Goal: Find specific page/section: Find specific page/section

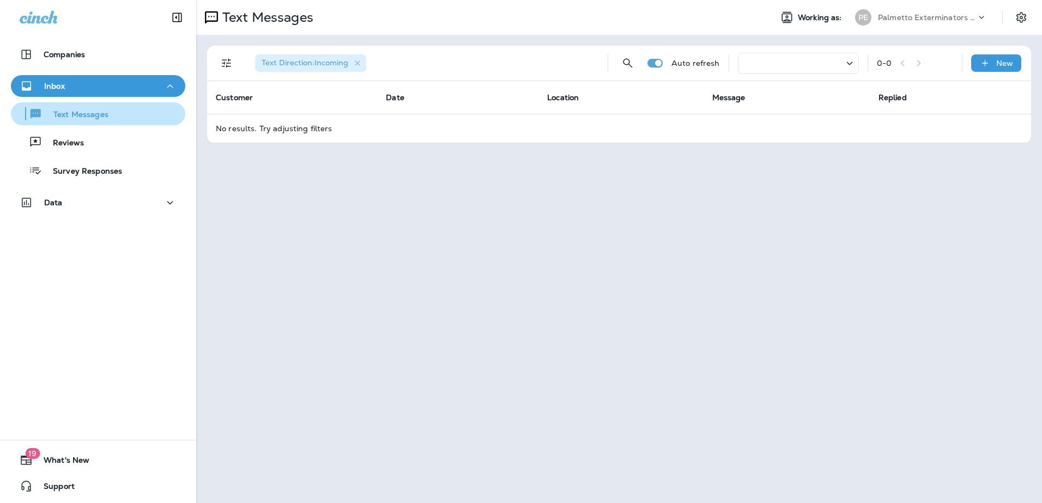
click at [102, 119] on p "Text Messages" at bounding box center [76, 115] width 66 height 10
click at [112, 114] on div "Text Messages" at bounding box center [98, 114] width 166 height 16
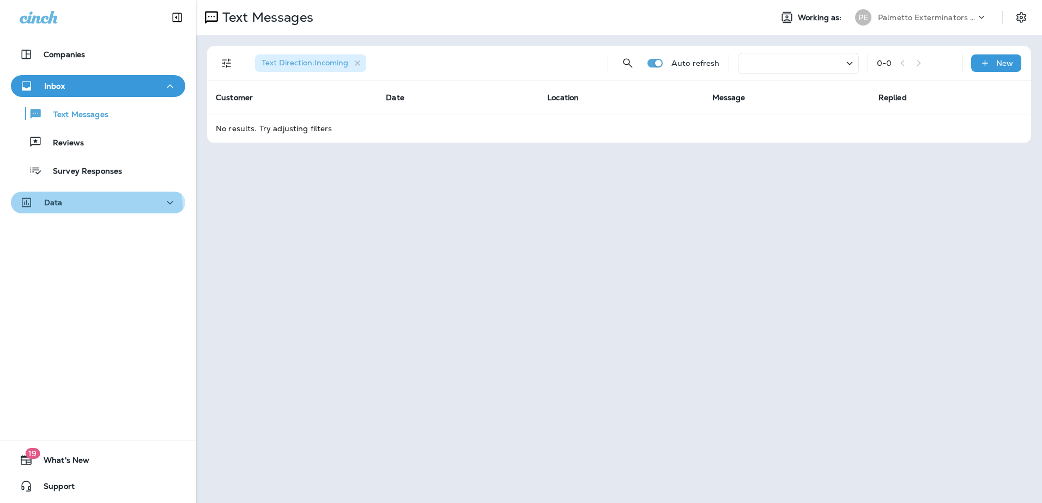
click at [94, 213] on button "Data" at bounding box center [98, 203] width 174 height 22
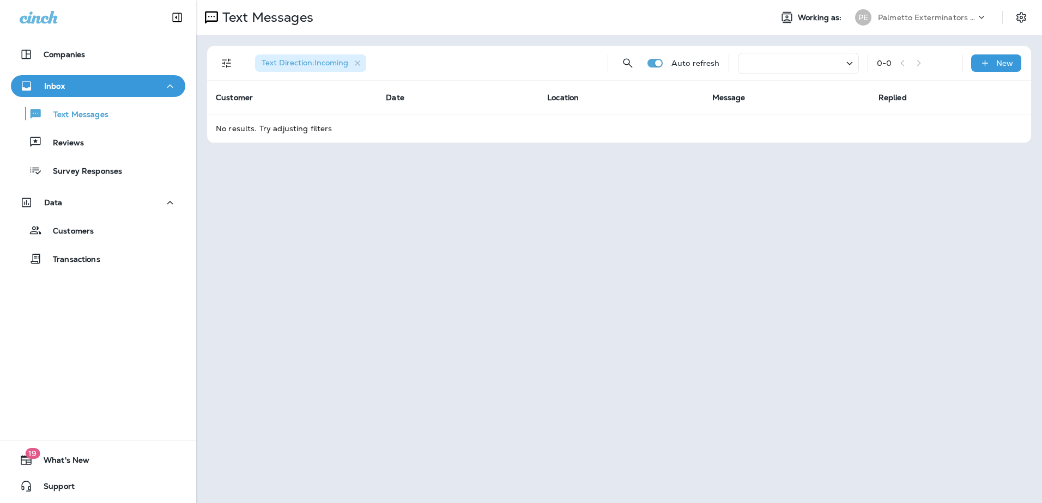
click at [86, 84] on div "Inbox" at bounding box center [98, 87] width 157 height 14
click at [98, 82] on div "Inbox" at bounding box center [98, 87] width 157 height 14
click at [288, 88] on th "Customer" at bounding box center [292, 97] width 170 height 33
click at [71, 51] on p "Companies" at bounding box center [64, 54] width 41 height 9
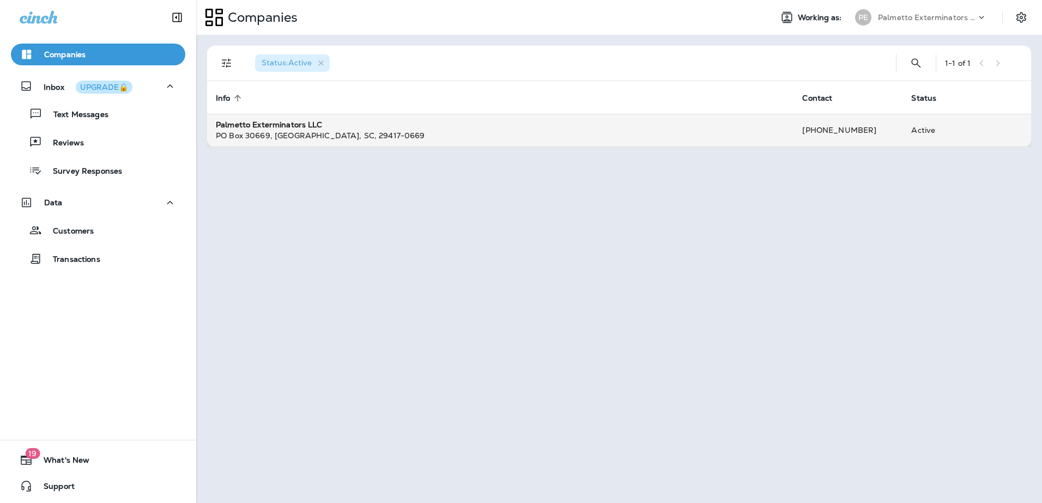
click at [438, 125] on div "Palmetto Exterminators LLC" at bounding box center [500, 124] width 569 height 11
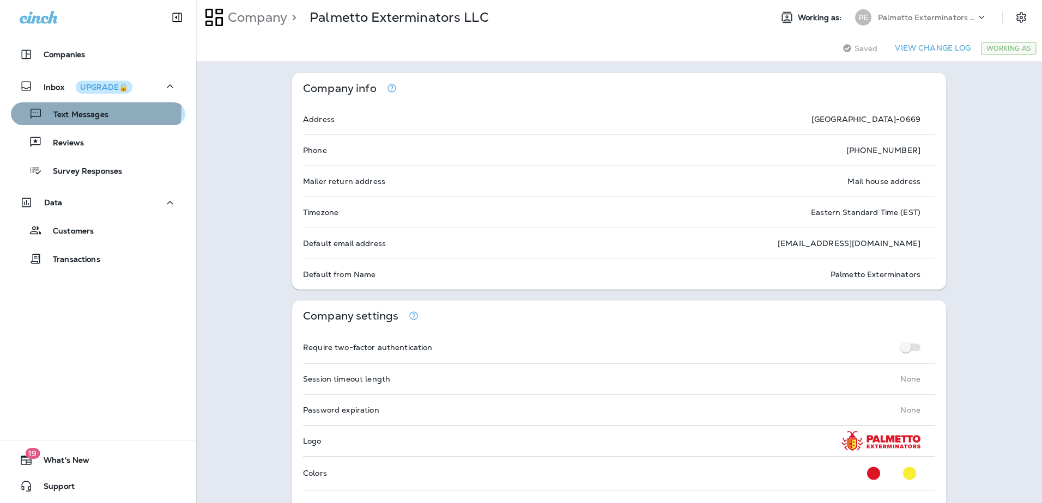
click at [71, 110] on p "Text Messages" at bounding box center [76, 115] width 66 height 10
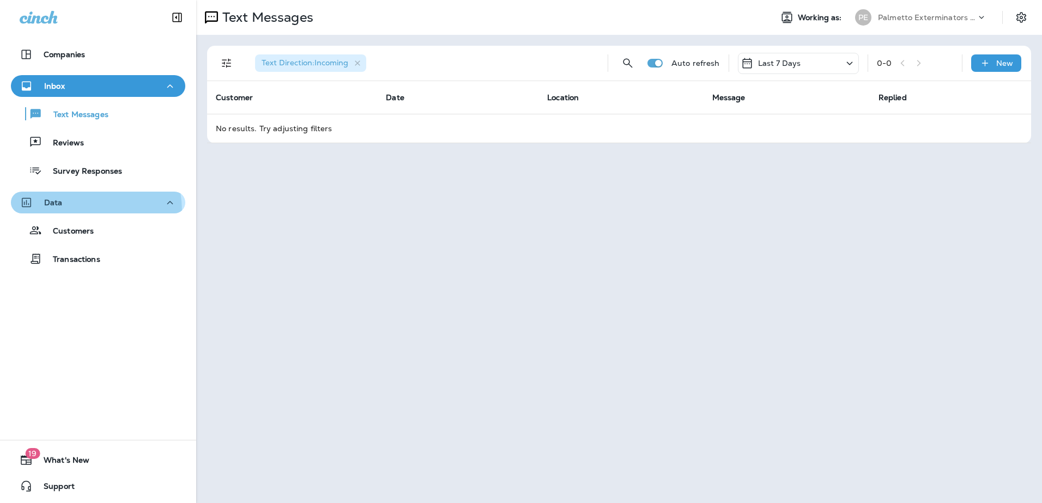
click at [63, 212] on button "Data" at bounding box center [98, 203] width 174 height 22
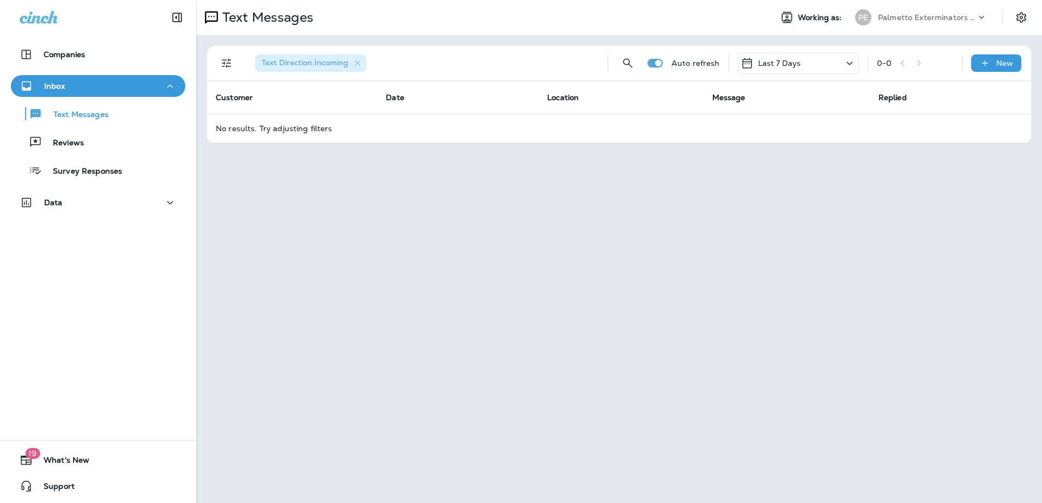
click at [82, 217] on div "Data" at bounding box center [98, 205] width 196 height 27
click at [90, 213] on button "Data" at bounding box center [98, 203] width 174 height 22
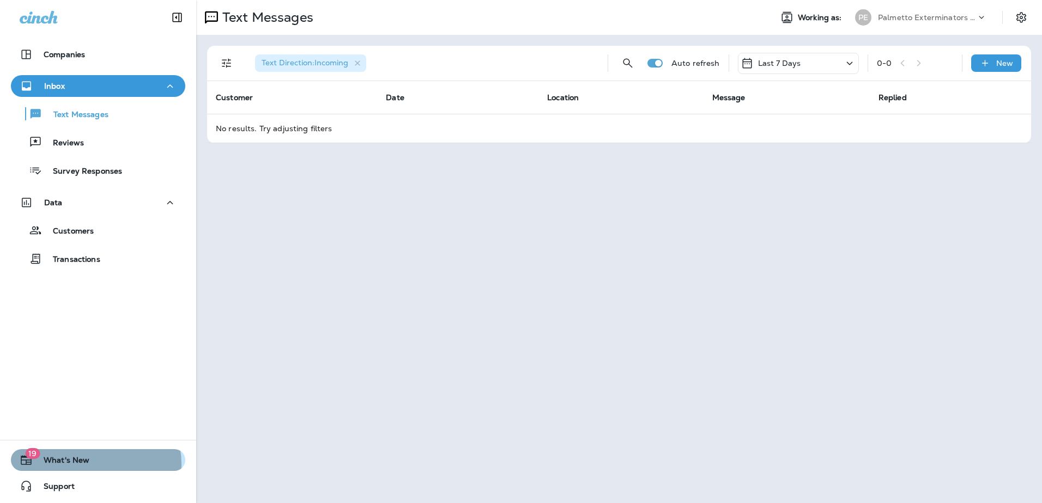
click at [87, 465] on span "What's New" at bounding box center [61, 462] width 57 height 13
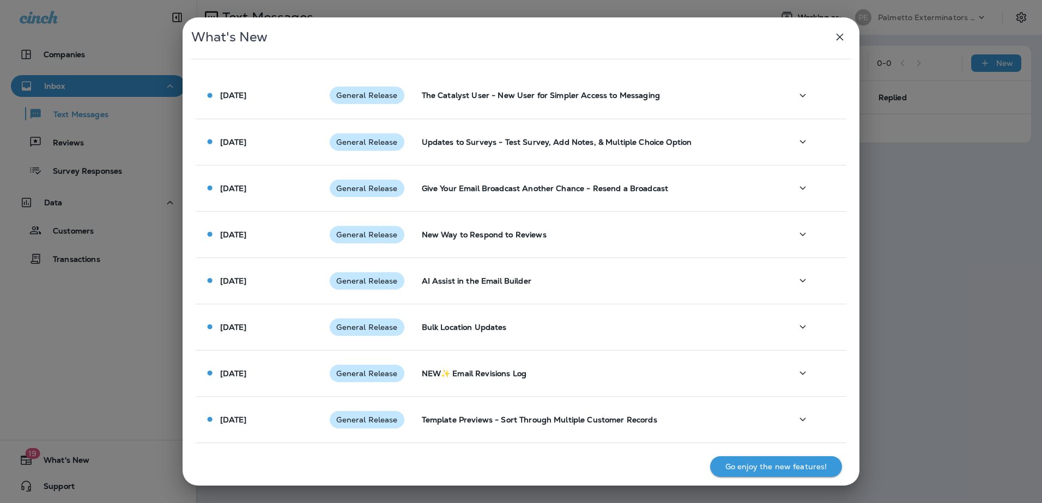
click at [839, 36] on icon "button" at bounding box center [839, 37] width 7 height 7
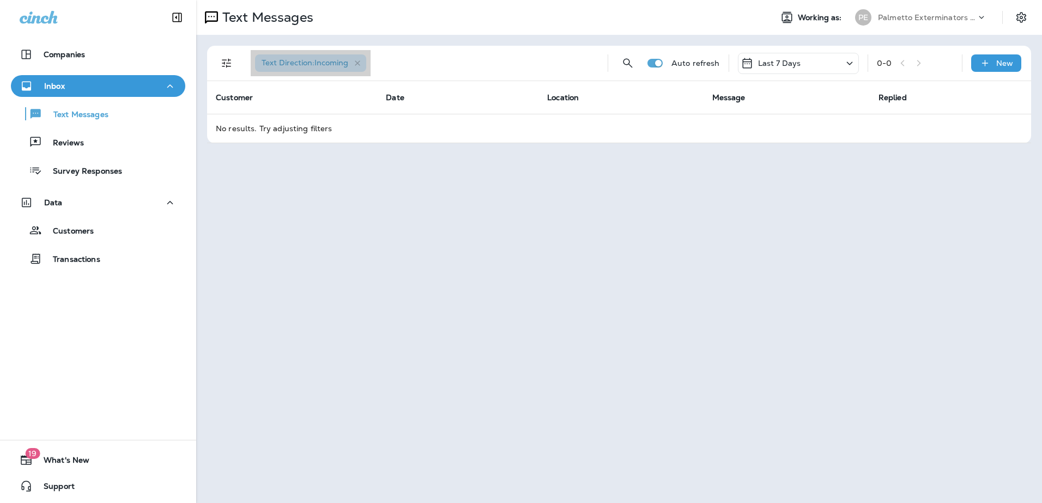
click at [308, 66] on span "Text Direction : Incoming" at bounding box center [305, 63] width 87 height 10
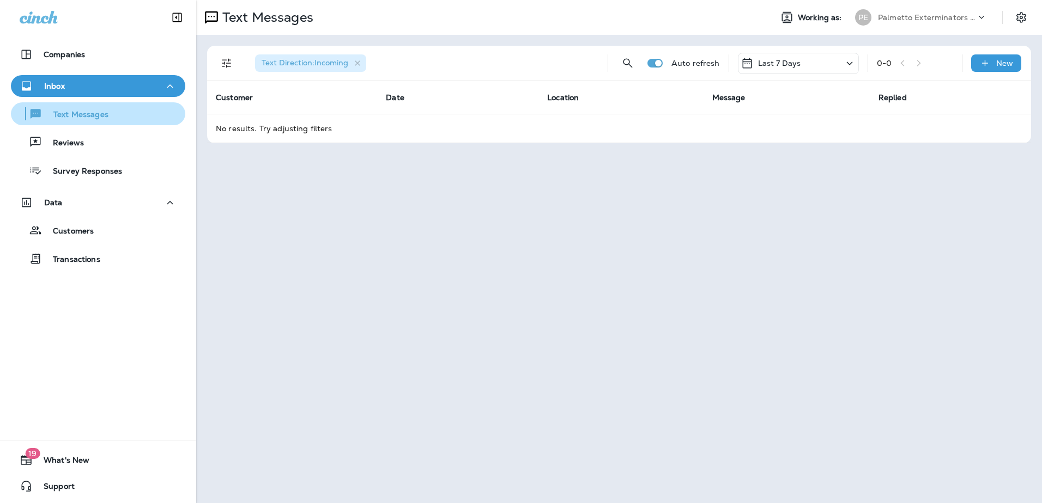
click at [110, 114] on div "Text Messages" at bounding box center [98, 114] width 166 height 16
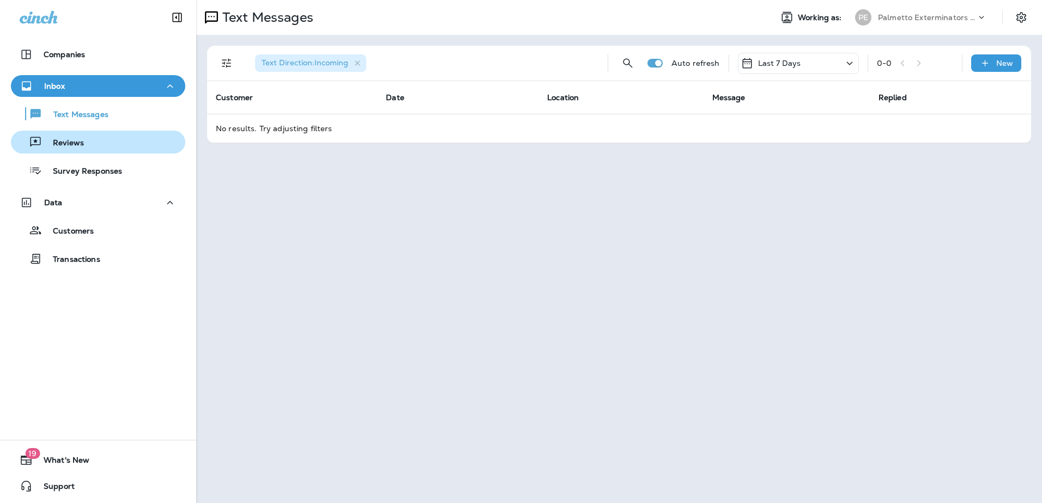
click at [92, 141] on div "Reviews" at bounding box center [98, 142] width 166 height 16
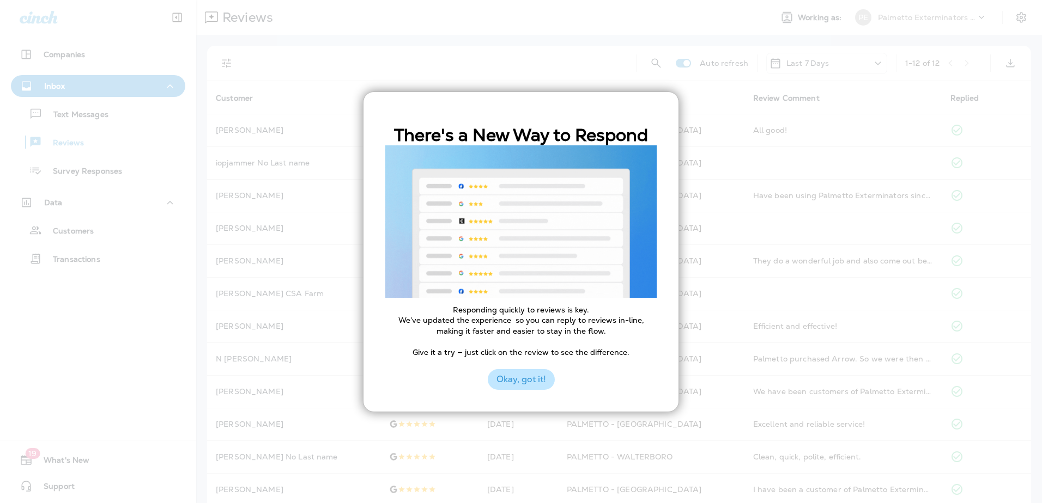
click at [526, 380] on button "Okay, got it!" at bounding box center [521, 379] width 67 height 21
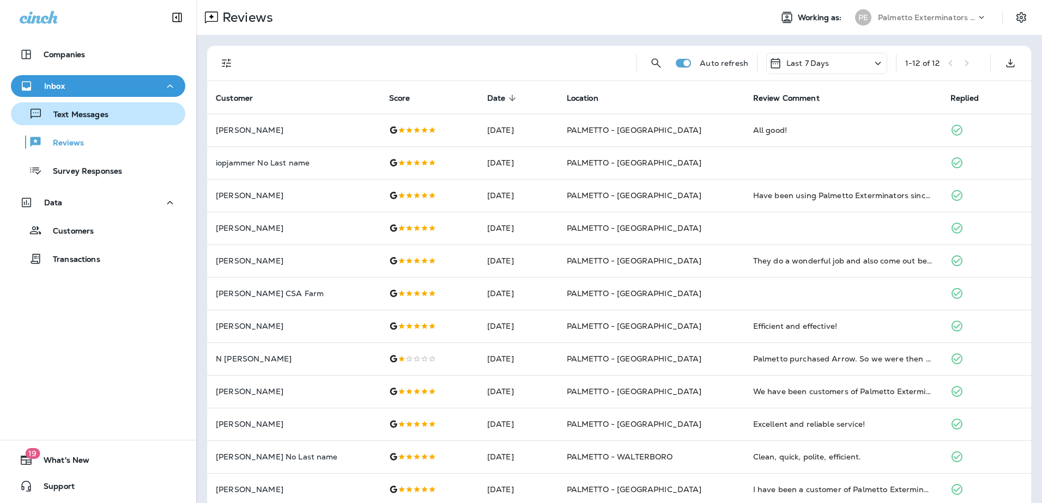
click at [61, 113] on p "Text Messages" at bounding box center [76, 115] width 66 height 10
